Goal: Check status

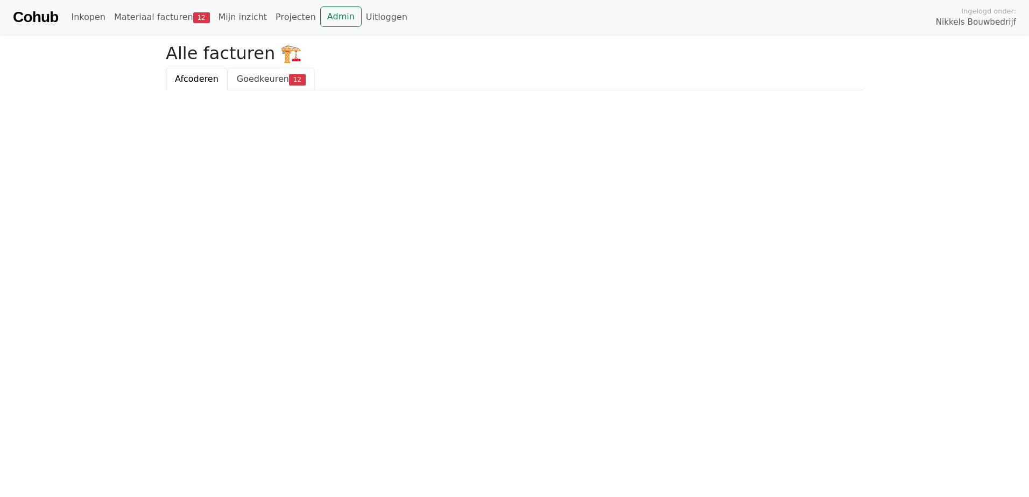
click at [259, 84] on span "Goedkeuren" at bounding box center [263, 79] width 52 height 10
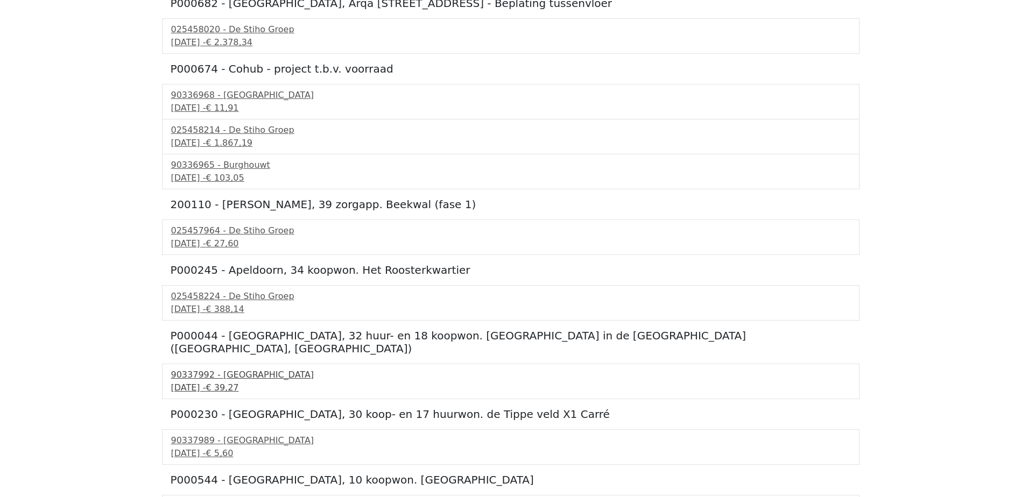
scroll to position [279, 0]
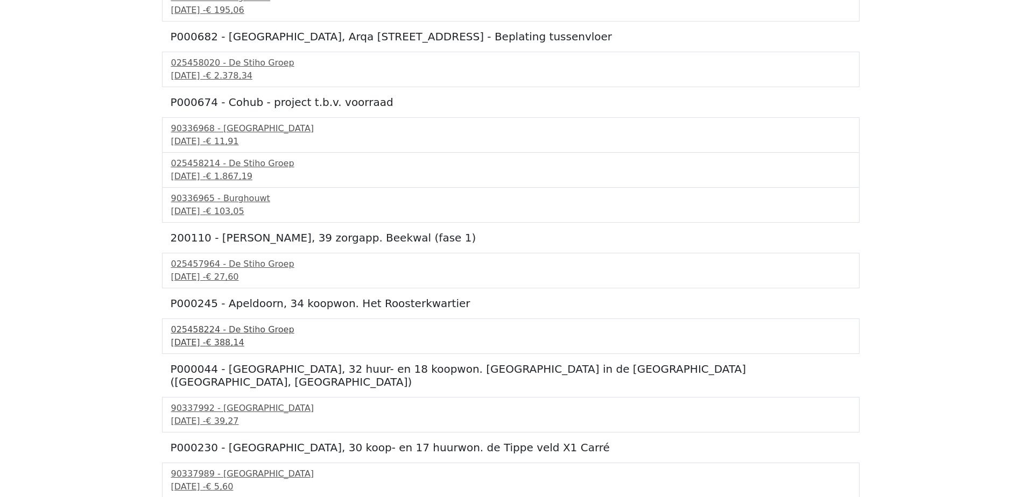
click at [216, 344] on div "17 september 2025 - € 388,14" at bounding box center [510, 342] width 679 height 13
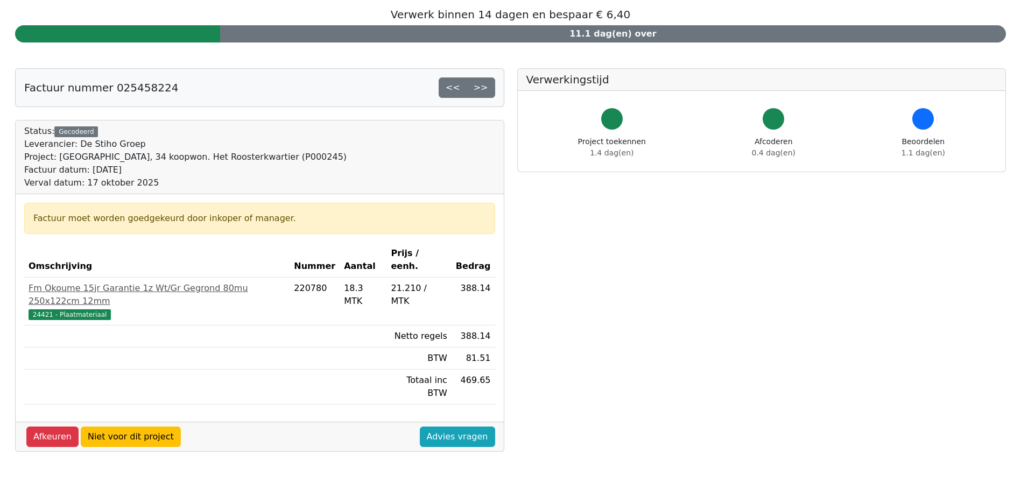
scroll to position [161, 0]
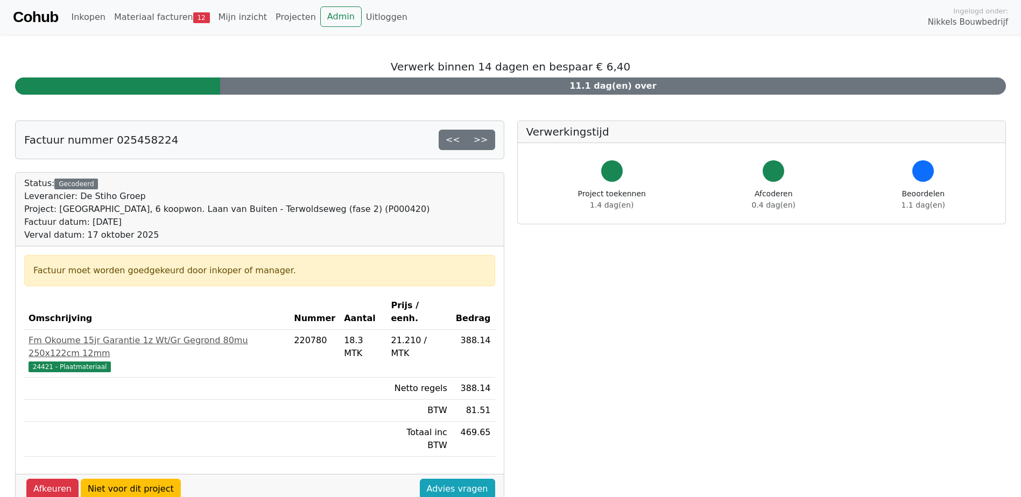
click at [53, 19] on link "Cohub" at bounding box center [35, 17] width 45 height 26
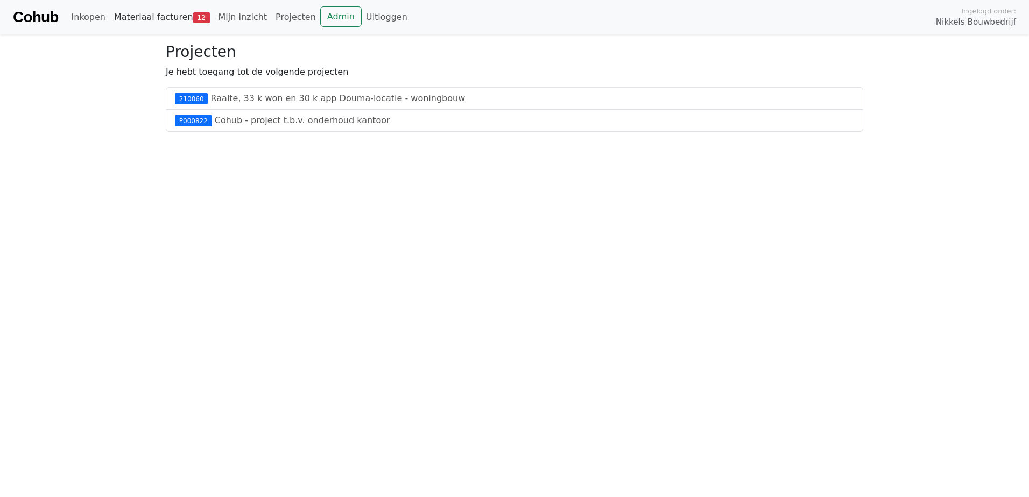
click at [142, 17] on link "Materiaal facturen 12" at bounding box center [162, 17] width 104 height 22
